Goal: Information Seeking & Learning: Learn about a topic

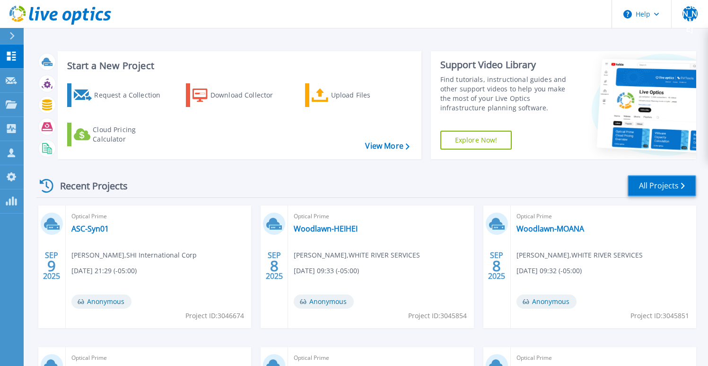
click at [670, 182] on link "All Projects" at bounding box center [662, 185] width 69 height 21
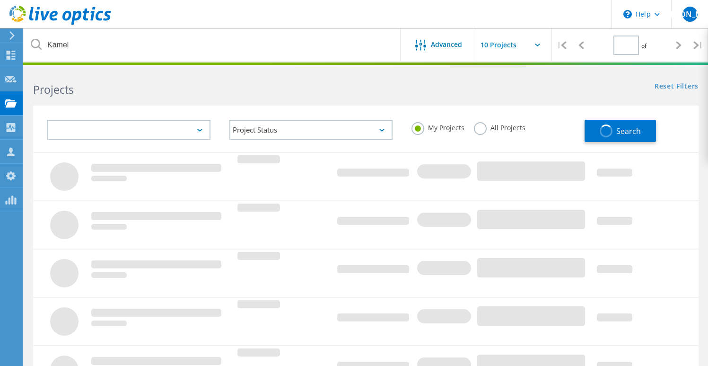
type input "1"
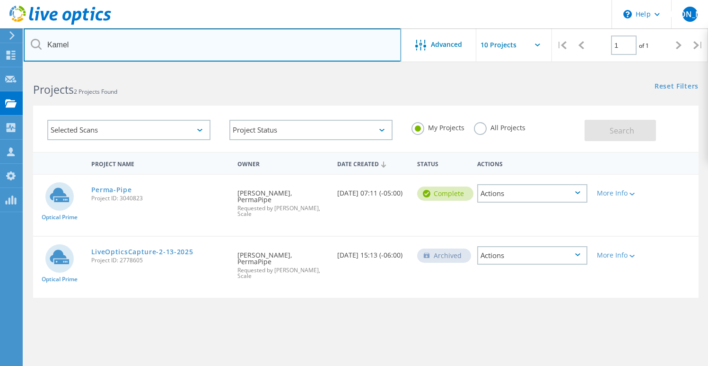
click at [106, 44] on input "Kamel" at bounding box center [213, 44] width 378 height 33
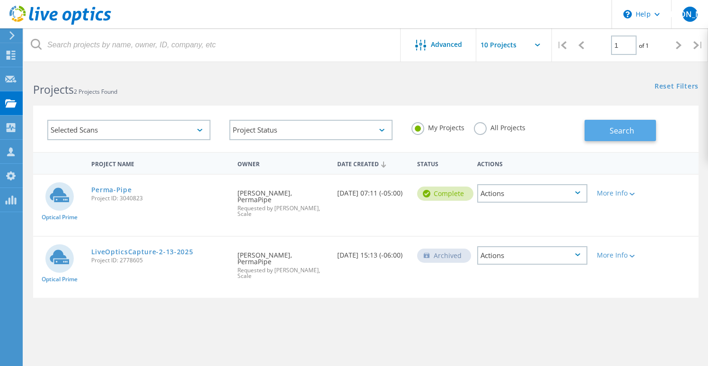
click at [617, 122] on button "Search" at bounding box center [620, 130] width 71 height 21
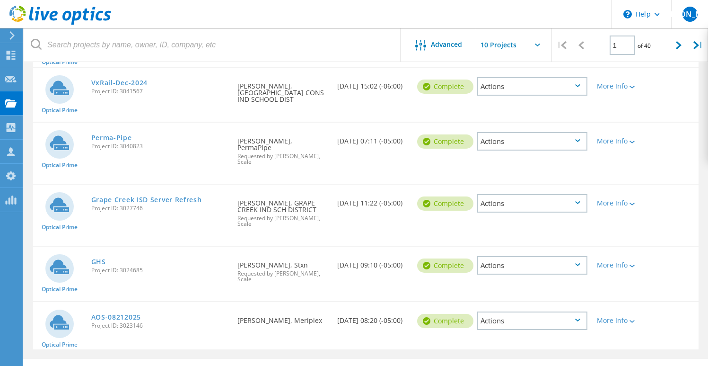
scroll to position [352, 0]
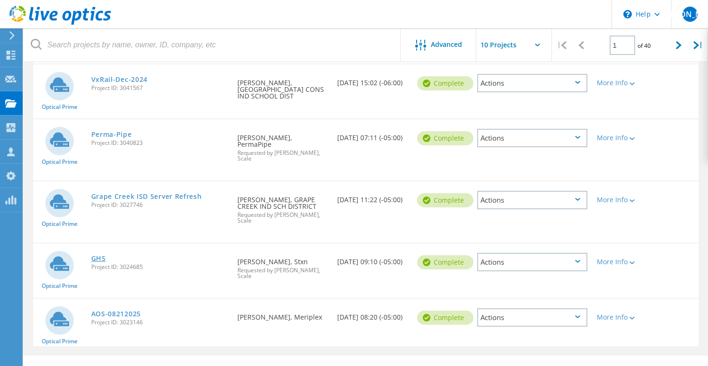
click at [100, 255] on link "GHS" at bounding box center [98, 258] width 15 height 7
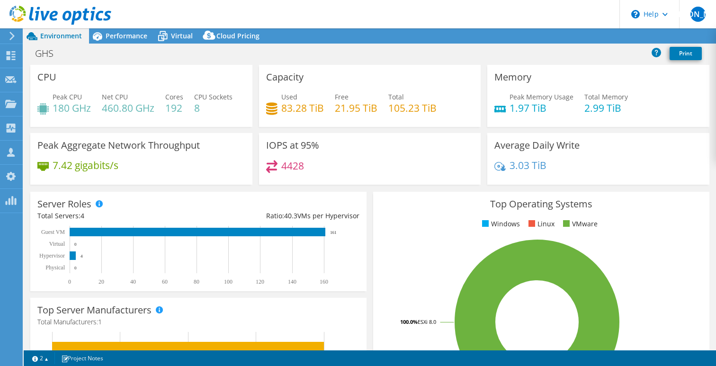
select select "USD"
click at [133, 35] on span "Performance" at bounding box center [127, 35] width 42 height 9
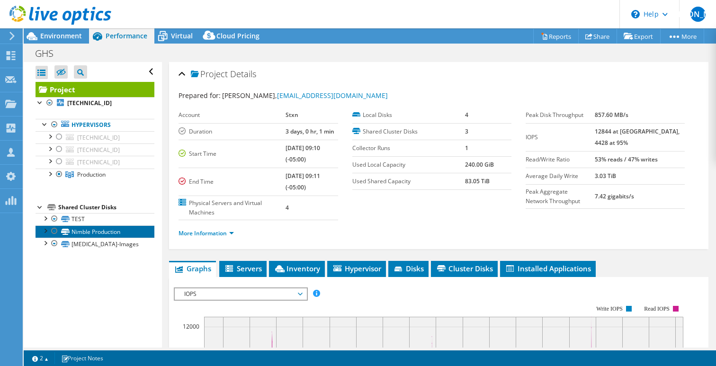
click at [89, 232] on link "Nimble Production" at bounding box center [94, 231] width 119 height 12
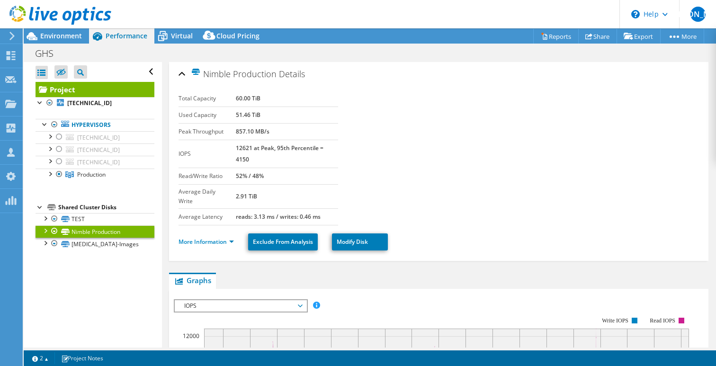
drag, startPoint x: 232, startPoint y: 113, endPoint x: 272, endPoint y: 117, distance: 39.5
click at [272, 117] on tr "Used Capacity 51.46 TiB" at bounding box center [257, 114] width 159 height 17
click at [261, 113] on td "51.46 TiB" at bounding box center [287, 114] width 102 height 17
click at [44, 244] on div at bounding box center [44, 242] width 9 height 9
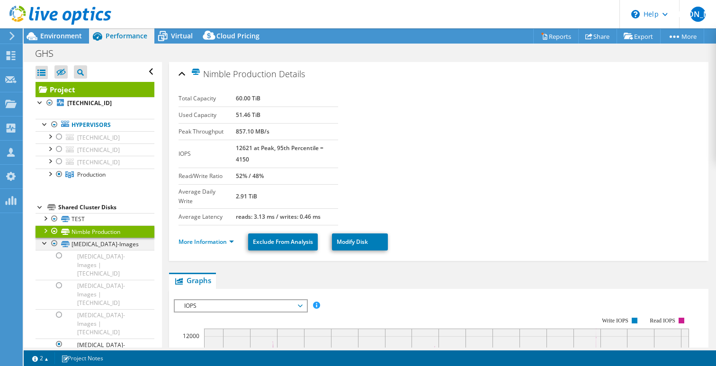
click at [45, 244] on div at bounding box center [44, 242] width 9 height 9
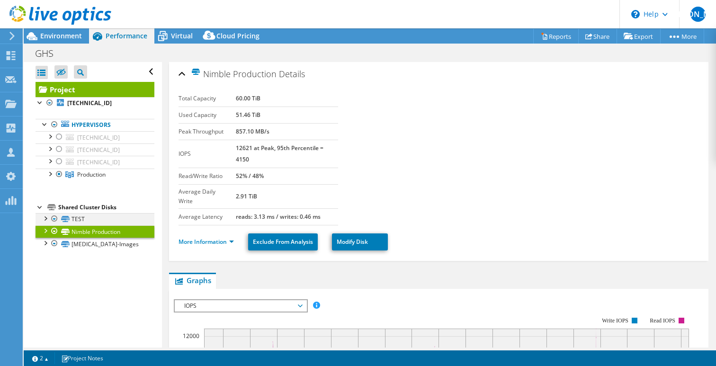
click at [53, 219] on div at bounding box center [54, 218] width 9 height 11
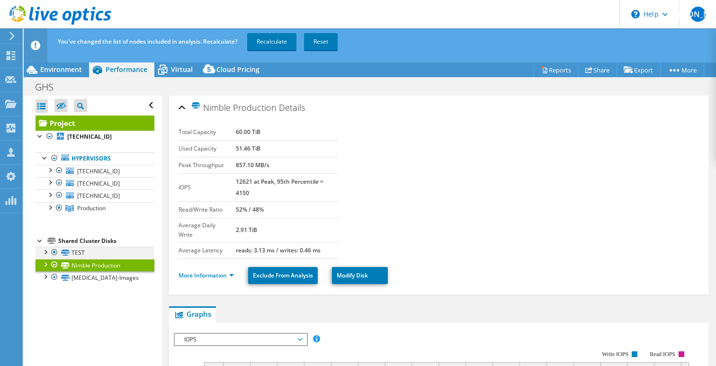
click at [55, 252] on div at bounding box center [54, 252] width 9 height 11
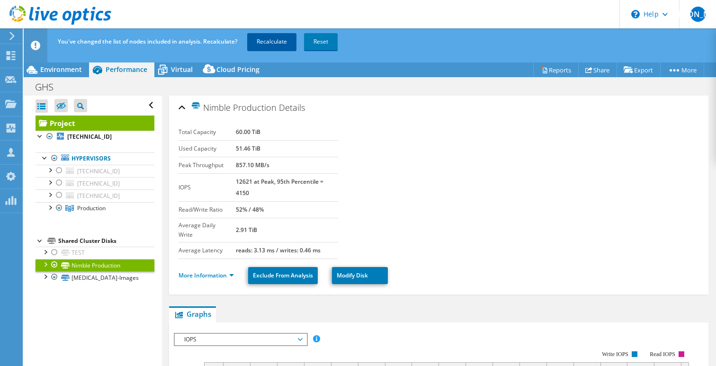
click at [272, 45] on link "Recalculate" at bounding box center [271, 41] width 49 height 17
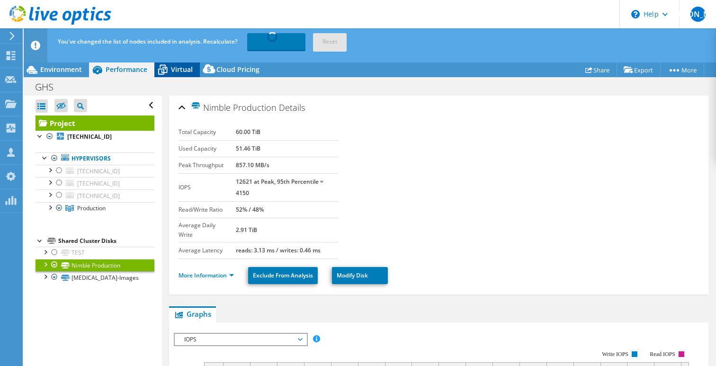
click at [183, 72] on span "Virtual" at bounding box center [182, 69] width 22 height 9
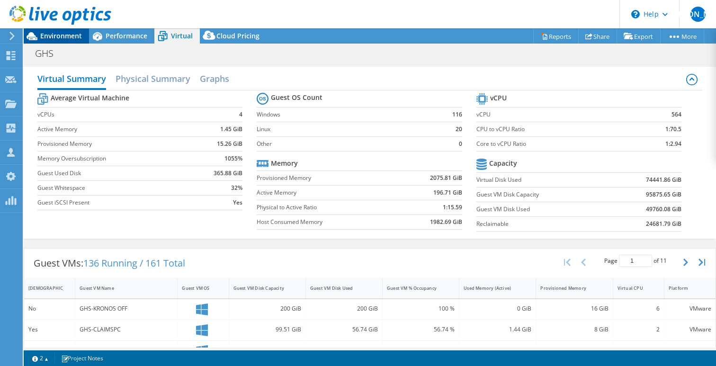
click at [49, 39] on span "Environment" at bounding box center [61, 35] width 42 height 9
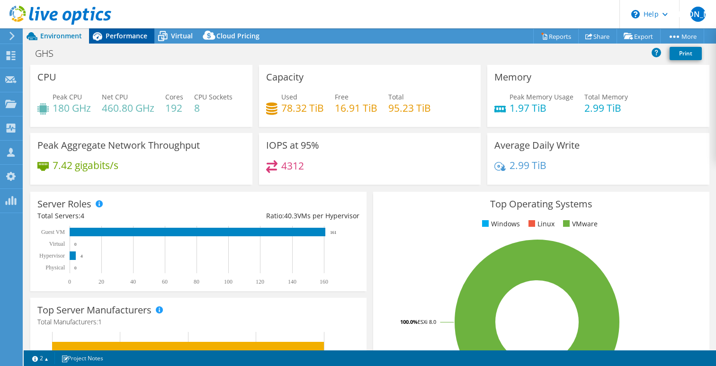
click at [118, 36] on span "Performance" at bounding box center [127, 35] width 42 height 9
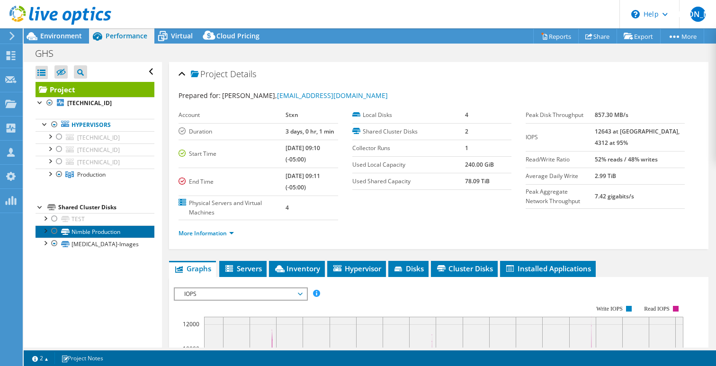
click at [88, 230] on link "Nimble Production" at bounding box center [94, 231] width 119 height 12
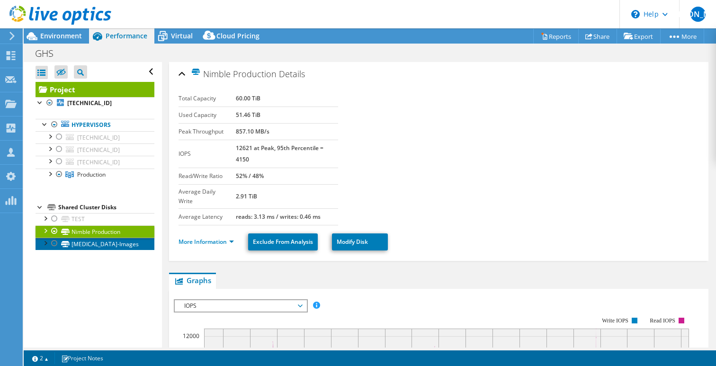
click at [105, 239] on link "Radiology-Images" at bounding box center [94, 244] width 119 height 12
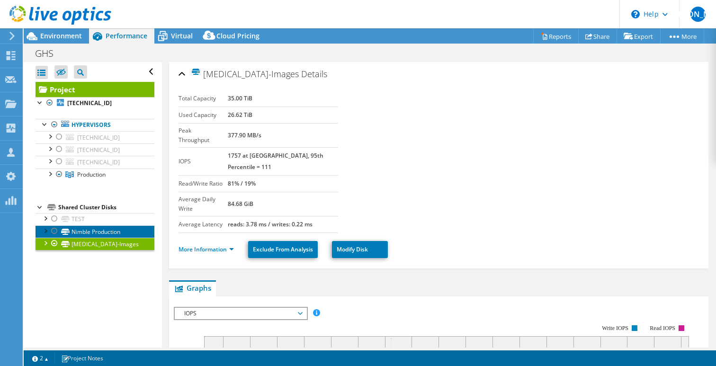
click at [105, 233] on link "Nimble Production" at bounding box center [94, 231] width 119 height 12
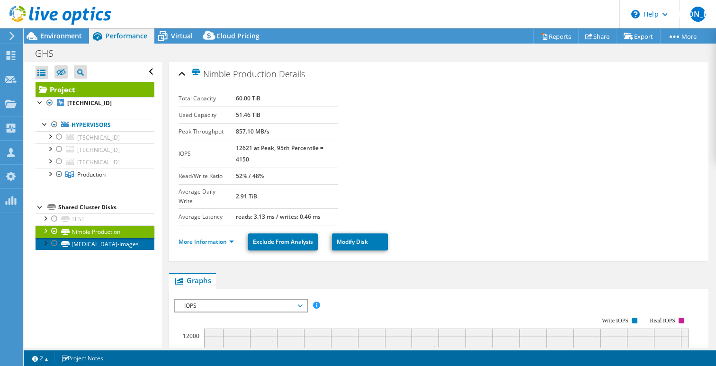
click at [106, 241] on link "Radiology-Images" at bounding box center [94, 244] width 119 height 12
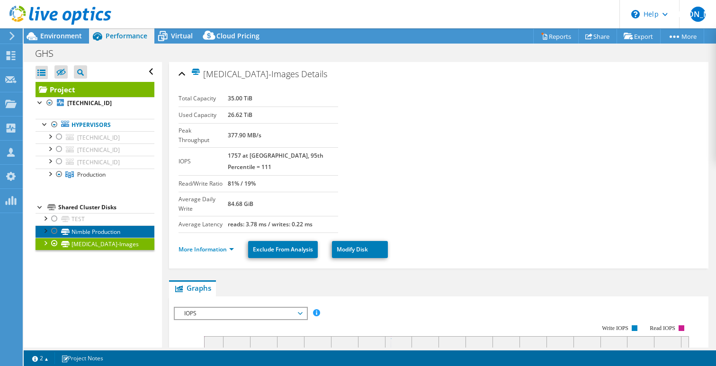
click at [106, 229] on link "Nimble Production" at bounding box center [94, 231] width 119 height 12
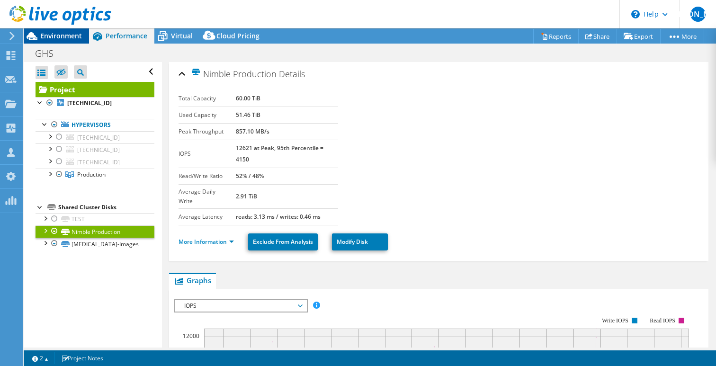
click at [56, 39] on span "Environment" at bounding box center [61, 35] width 42 height 9
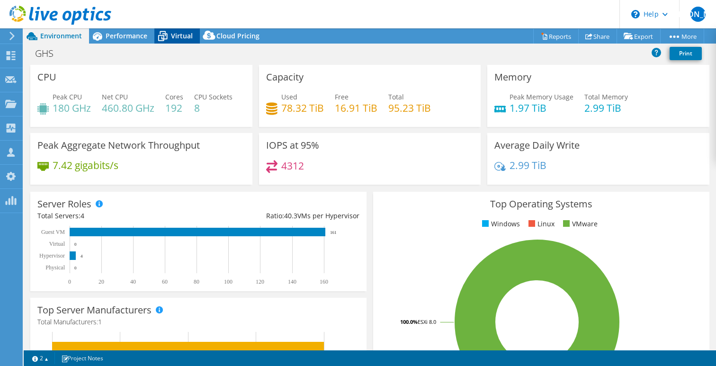
click at [175, 37] on span "Virtual" at bounding box center [182, 35] width 22 height 9
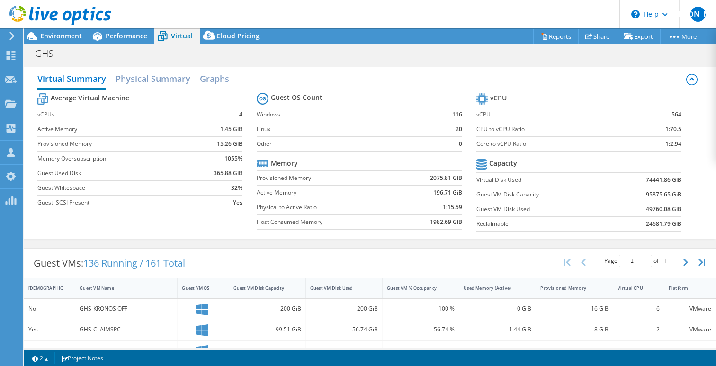
click at [84, 10] on icon at bounding box center [60, 15] width 102 height 19
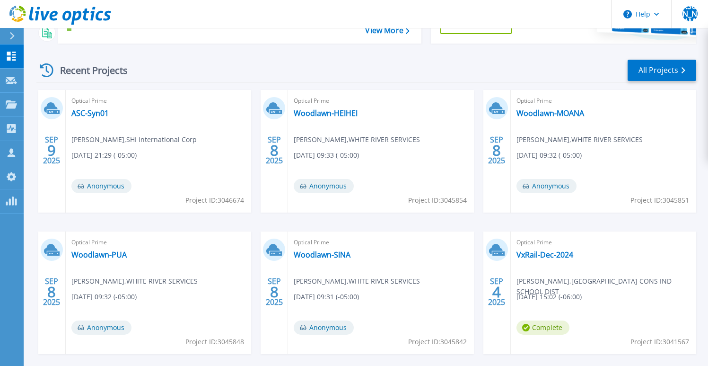
scroll to position [152, 0]
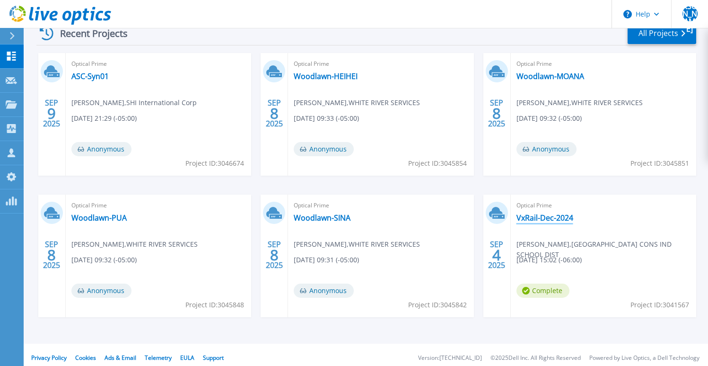
click at [548, 217] on link "VxRail-Dec-2024" at bounding box center [545, 217] width 57 height 9
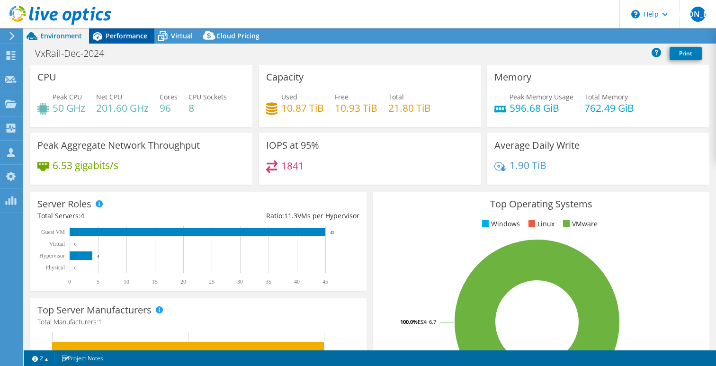
click at [132, 36] on span "Performance" at bounding box center [127, 35] width 42 height 9
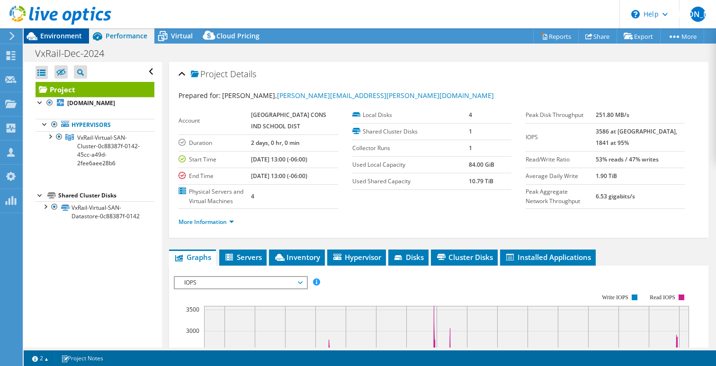
click at [53, 38] on span "Environment" at bounding box center [61, 35] width 42 height 9
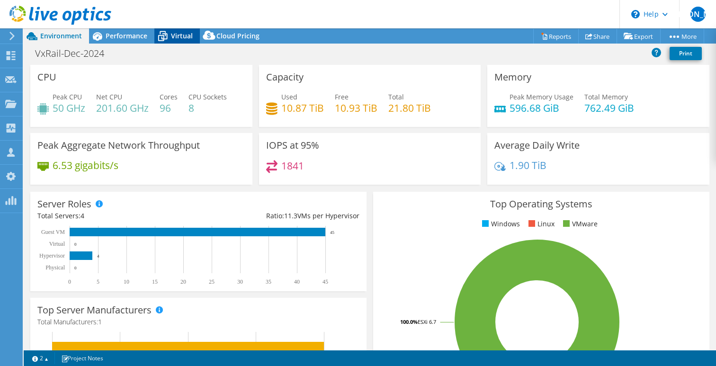
click at [182, 35] on span "Virtual" at bounding box center [182, 35] width 22 height 9
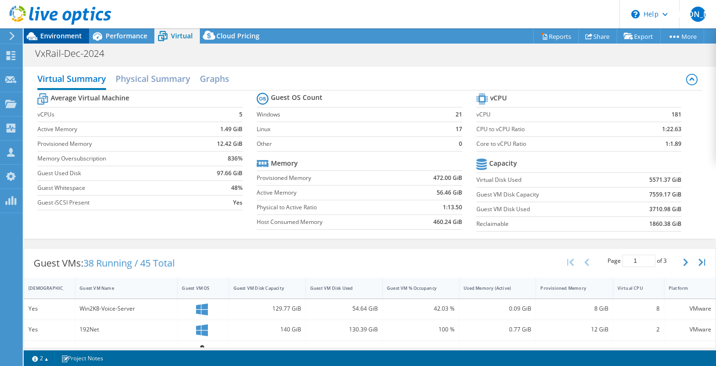
click at [57, 35] on span "Environment" at bounding box center [61, 35] width 42 height 9
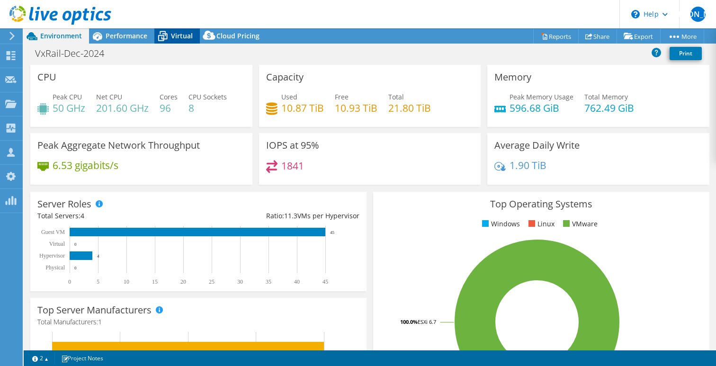
click at [181, 37] on span "Virtual" at bounding box center [182, 35] width 22 height 9
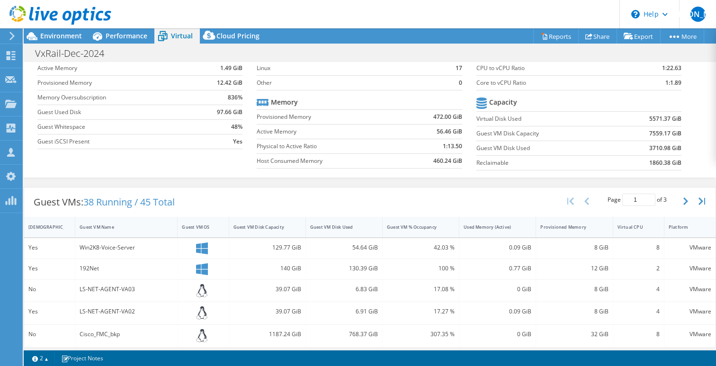
scroll to position [68, 0]
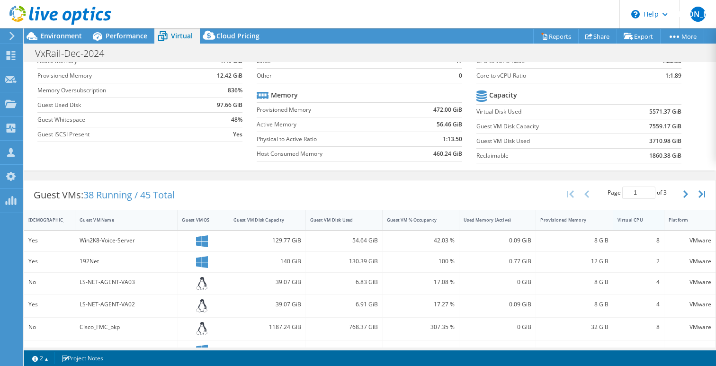
click at [623, 217] on div "Virtual CPU" at bounding box center [632, 220] width 31 height 6
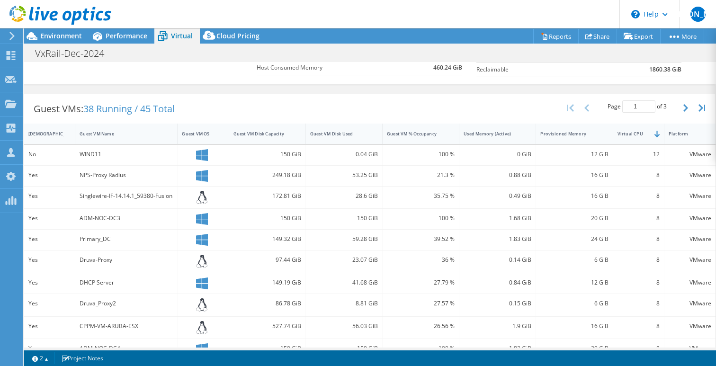
scroll to position [142, 0]
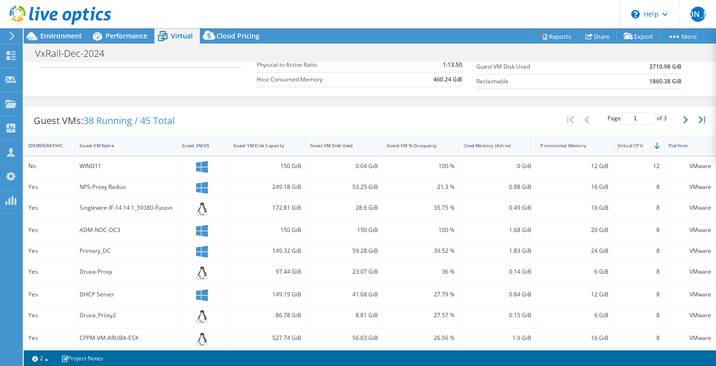
click at [468, 123] on div "Guest VMs: 38 Running / 45 Total Page 1 of 3 5 rows 10 rows 20 rows 25 rows 50 …" at bounding box center [369, 120] width 691 height 29
click at [126, 35] on span "Performance" at bounding box center [127, 35] width 42 height 9
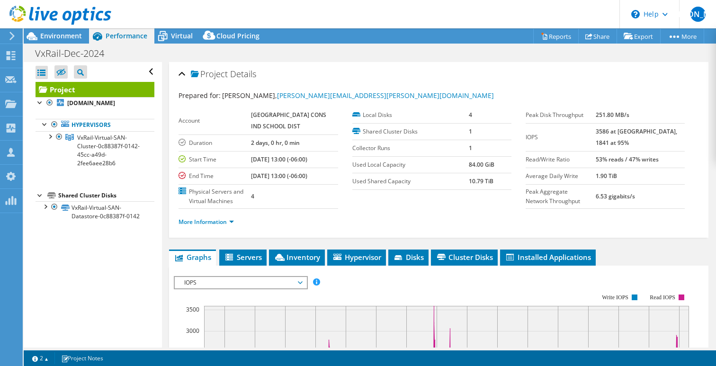
scroll to position [0, 0]
click at [76, 35] on span "Environment" at bounding box center [61, 35] width 42 height 9
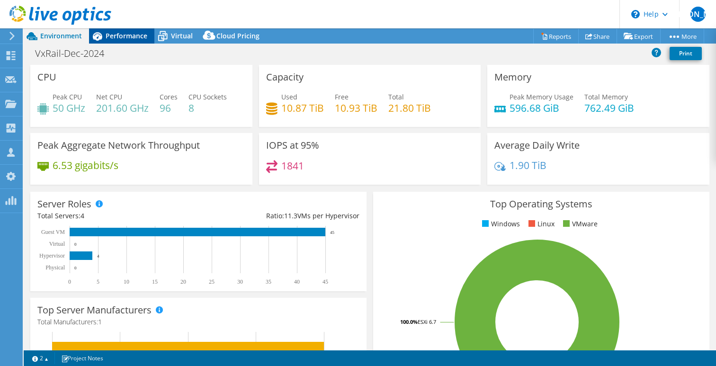
click at [143, 37] on span "Performance" at bounding box center [127, 35] width 42 height 9
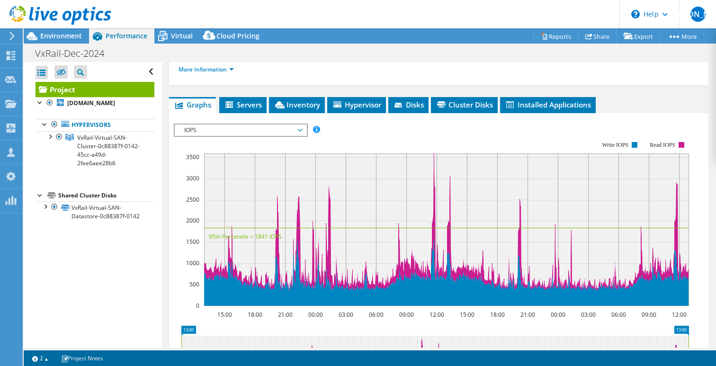
scroll to position [156, 0]
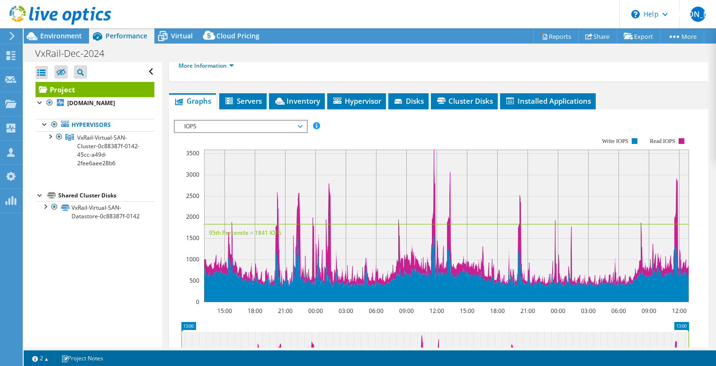
click at [252, 127] on span "IOPS" at bounding box center [240, 126] width 122 height 11
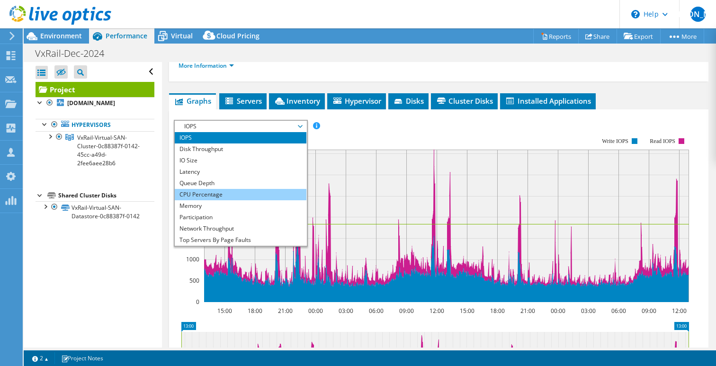
click at [242, 193] on li "CPU Percentage" at bounding box center [240, 194] width 131 height 11
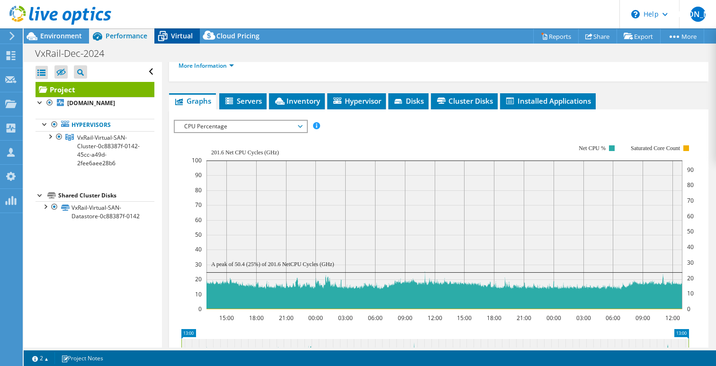
click at [176, 35] on span "Virtual" at bounding box center [182, 35] width 22 height 9
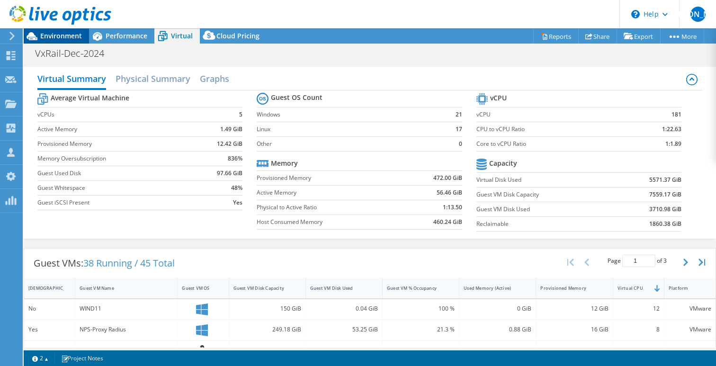
click at [61, 36] on span "Environment" at bounding box center [61, 35] width 42 height 9
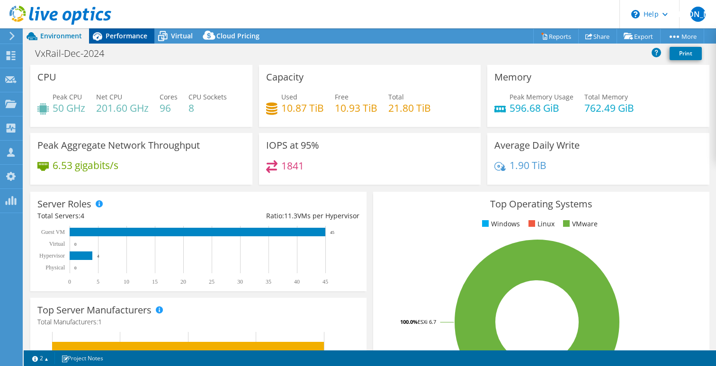
click at [126, 36] on span "Performance" at bounding box center [127, 35] width 42 height 9
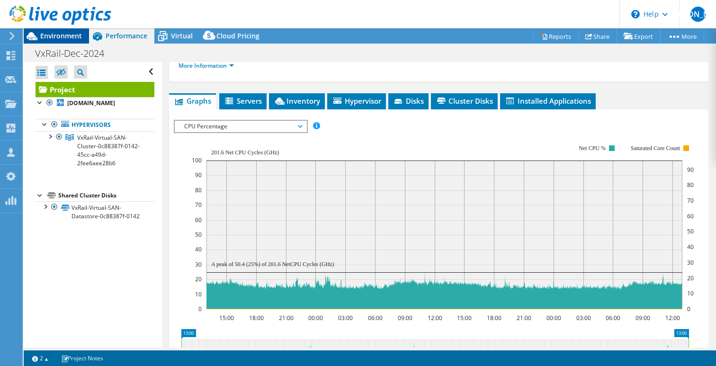
click at [70, 36] on span "Environment" at bounding box center [61, 35] width 42 height 9
